Goal: Task Accomplishment & Management: Use online tool/utility

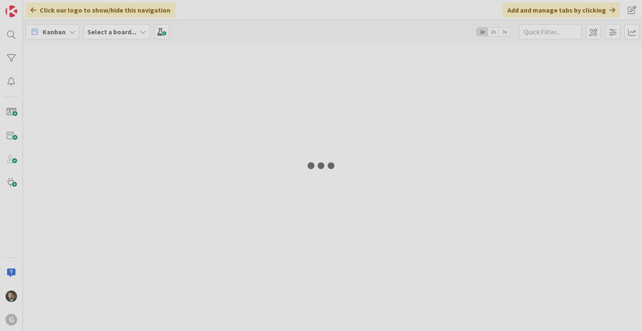
type input "aimetti"
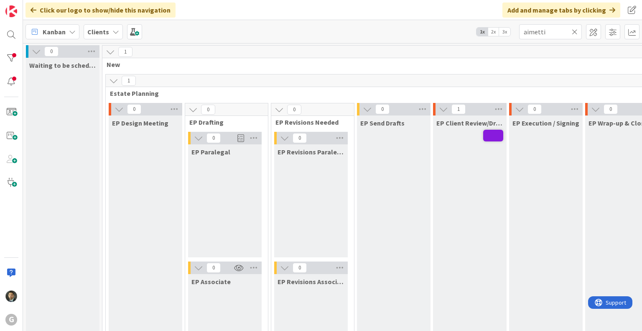
click at [576, 31] on icon at bounding box center [575, 32] width 6 height 8
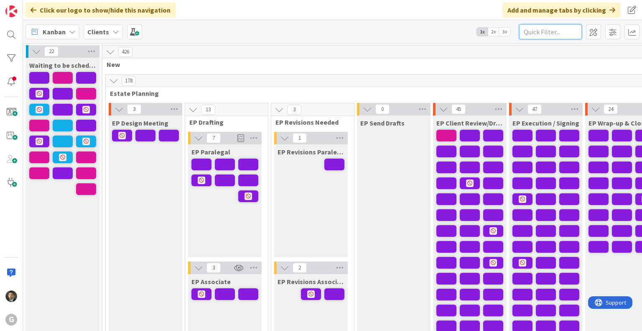
click at [565, 30] on input "text" at bounding box center [550, 31] width 63 height 15
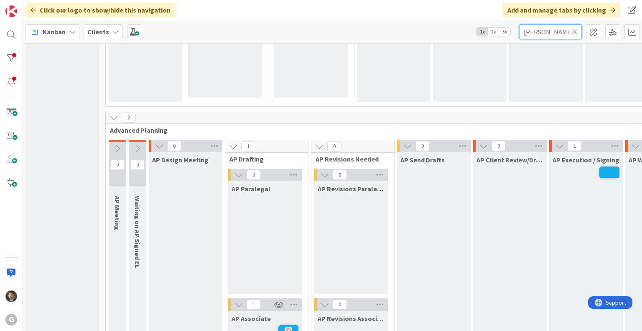
scroll to position [627, 0]
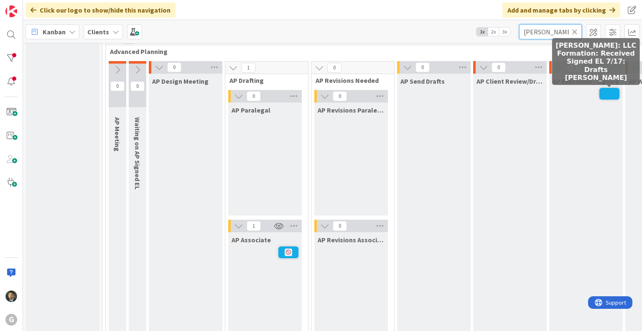
type input "[PERSON_NAME]"
click at [608, 94] on span at bounding box center [610, 94] width 20 height 12
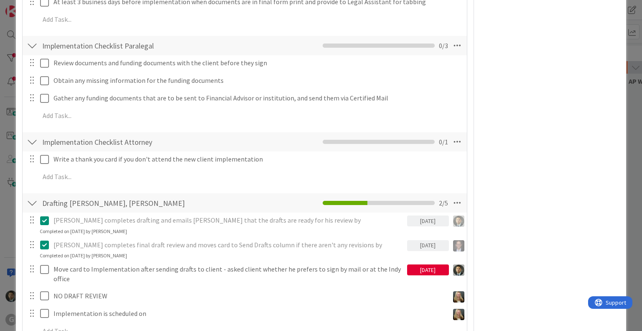
scroll to position [460, 0]
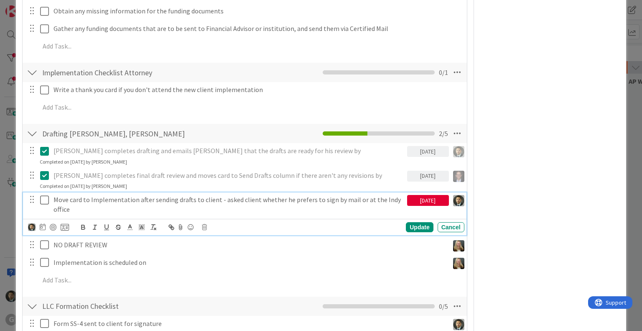
click at [158, 205] on p "Move card to Implementation after sending drafts to client - asked client wheth…" at bounding box center [229, 204] width 350 height 19
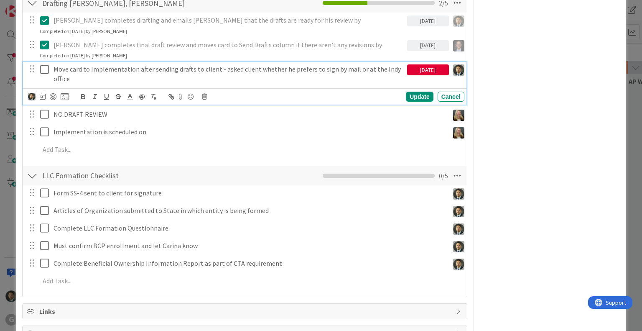
scroll to position [585, 0]
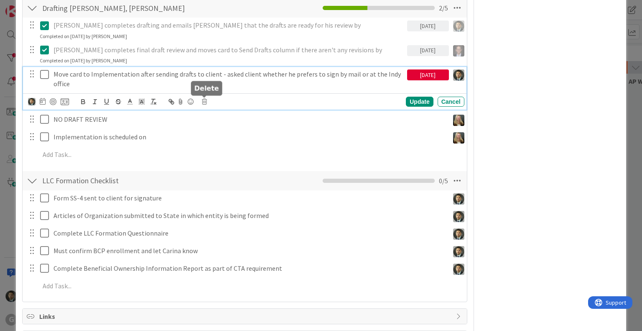
click at [203, 100] on icon at bounding box center [204, 102] width 5 height 6
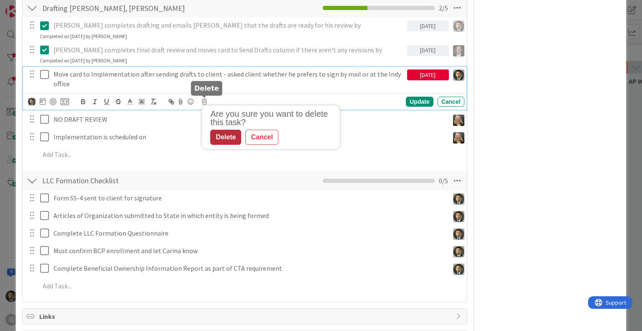
click at [232, 140] on div "Delete" at bounding box center [225, 137] width 31 height 15
type textarea "x"
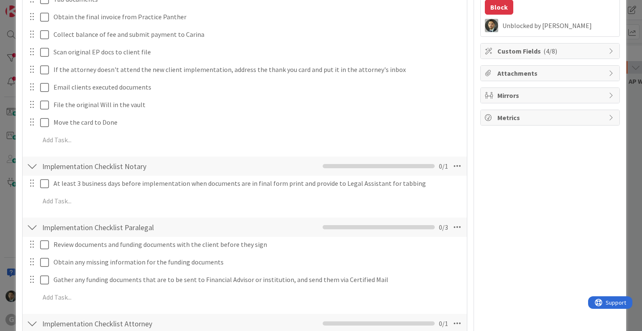
scroll to position [0, 0]
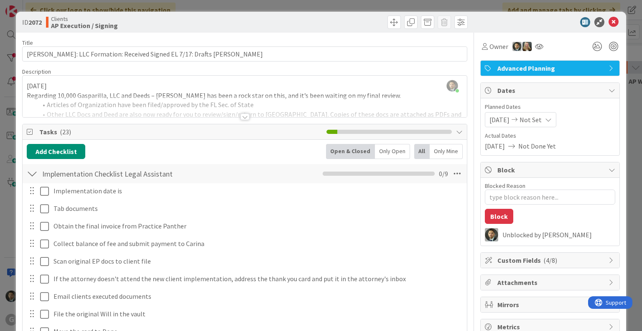
click at [493, 9] on div "ID 2072 Clients AP Execution / Signing Title 72 / 128 [PERSON_NAME]: LLC Format…" at bounding box center [321, 165] width 642 height 331
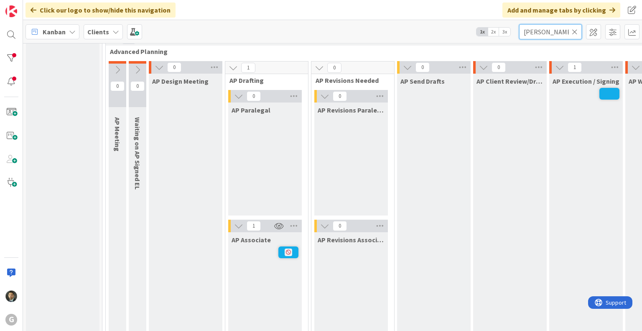
drag, startPoint x: 557, startPoint y: 33, endPoint x: 508, endPoint y: 28, distance: 49.2
click at [508, 28] on div "Kanban Clients 1x 2x 3x [PERSON_NAME]" at bounding box center [332, 31] width 619 height 23
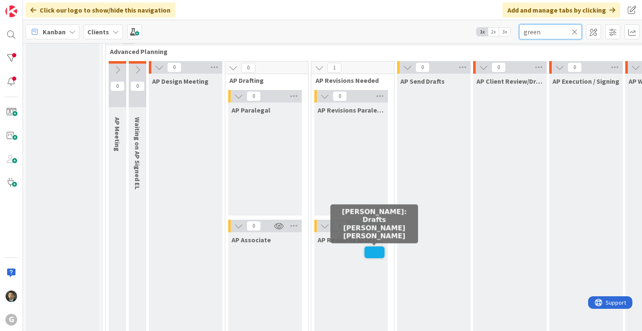
type input "green"
click at [373, 249] on span at bounding box center [375, 252] width 20 height 12
type textarea "x"
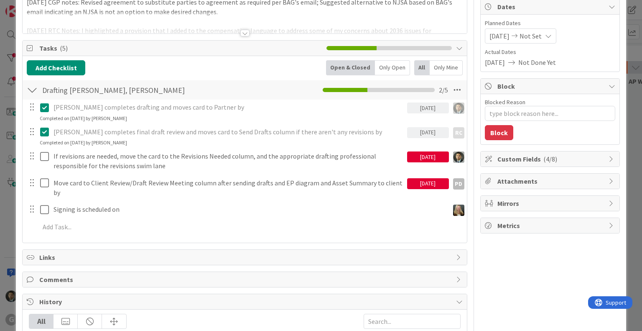
scroll to position [42, 0]
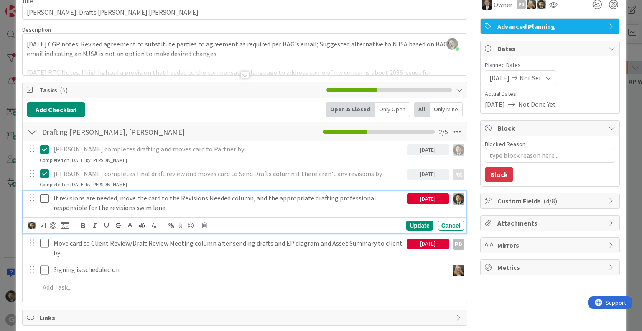
click at [258, 199] on p "If revisions are needed, move the card to the Revisions Needed column, and the …" at bounding box center [229, 202] width 350 height 19
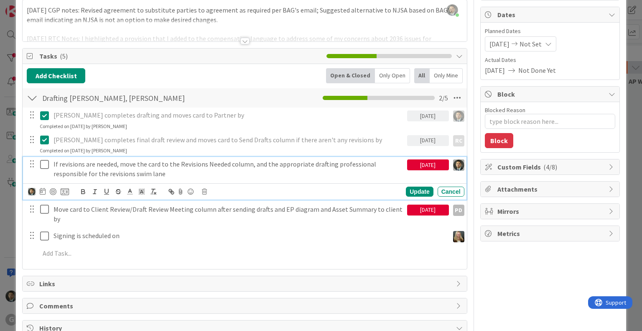
scroll to position [84, 0]
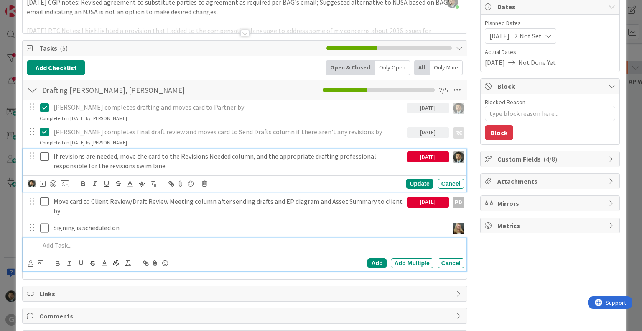
click at [137, 242] on p at bounding box center [250, 245] width 421 height 10
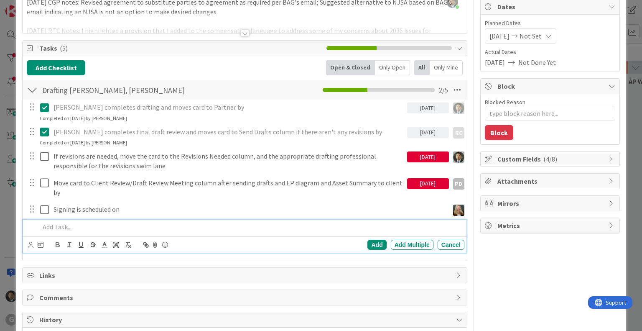
scroll to position [65, 0]
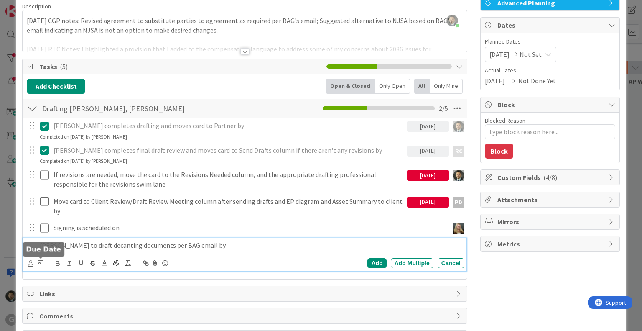
click at [42, 261] on icon at bounding box center [41, 262] width 6 height 7
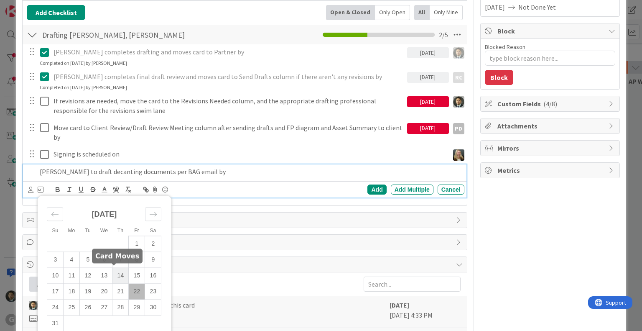
scroll to position [149, 0]
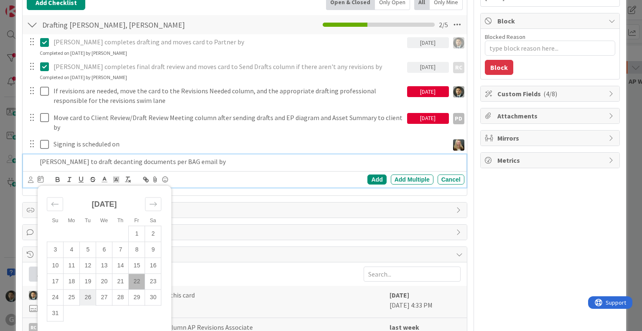
click at [91, 295] on td "26" at bounding box center [88, 297] width 16 height 16
click at [441, 179] on div "Cancel" at bounding box center [451, 179] width 27 height 10
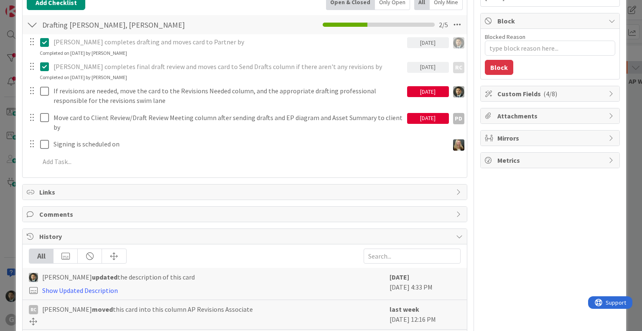
scroll to position [0, 0]
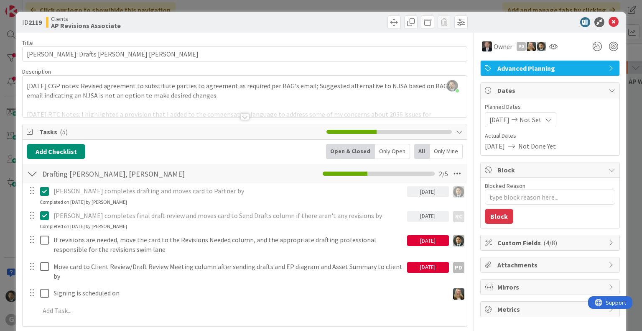
click at [455, 4] on div "ID 2119 Clients AP Revisions Associate Title 31 / 128 [PERSON_NAME]: Drafts [PE…" at bounding box center [321, 165] width 642 height 331
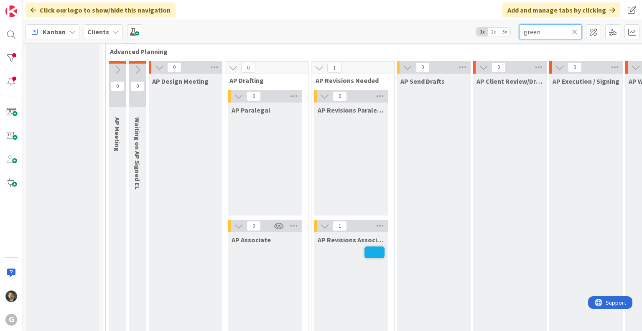
drag, startPoint x: 549, startPoint y: 33, endPoint x: 481, endPoint y: 31, distance: 68.6
click at [481, 31] on div "Kanban Clients 1x 2x 3x green" at bounding box center [332, 31] width 619 height 23
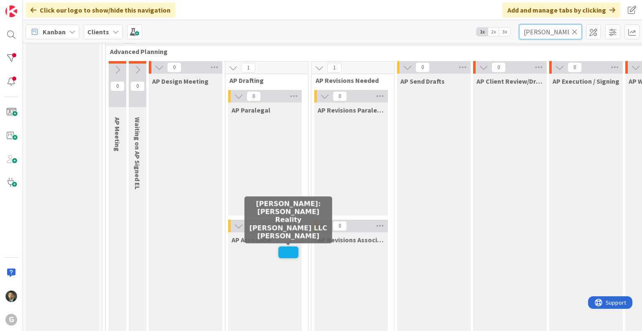
type input "[PERSON_NAME]"
click at [292, 251] on span at bounding box center [289, 252] width 20 height 12
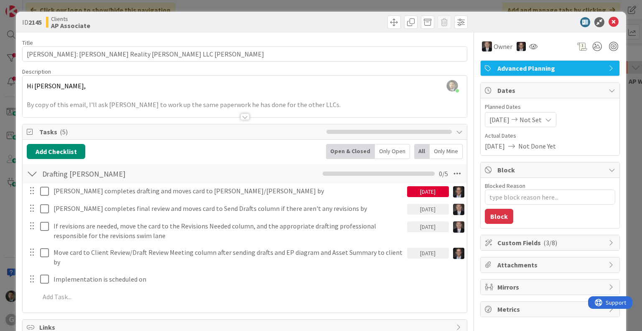
click at [313, 8] on div "ID 2145 Clients AP Associate Title 52 / 128 [PERSON_NAME]: [PERSON_NAME] Realit…" at bounding box center [321, 165] width 642 height 331
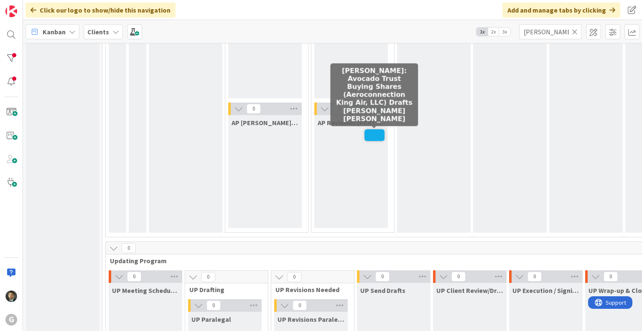
click at [376, 136] on span at bounding box center [375, 135] width 20 height 12
type textarea "x"
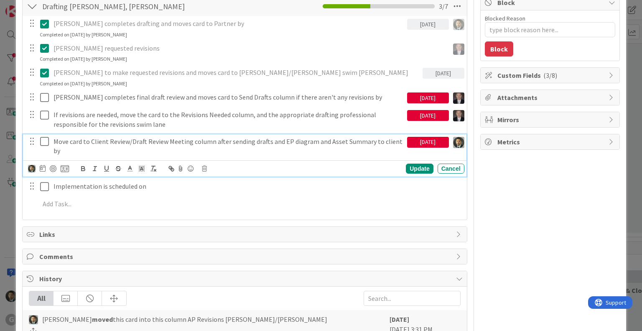
click at [253, 146] on p "Move card to Client Review/Draft Review Meeting column after sending drafts and…" at bounding box center [229, 146] width 350 height 19
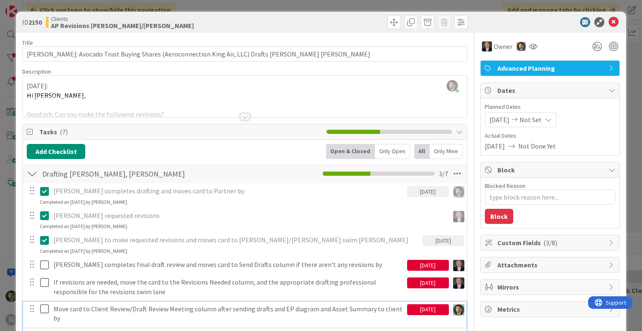
click at [487, 5] on div "ID 2150 Clients AP Revisions [PERSON_NAME]/[PERSON_NAME] Title 91 / 128 [PERSON…" at bounding box center [321, 165] width 642 height 331
